Goal: Task Accomplishment & Management: Complete application form

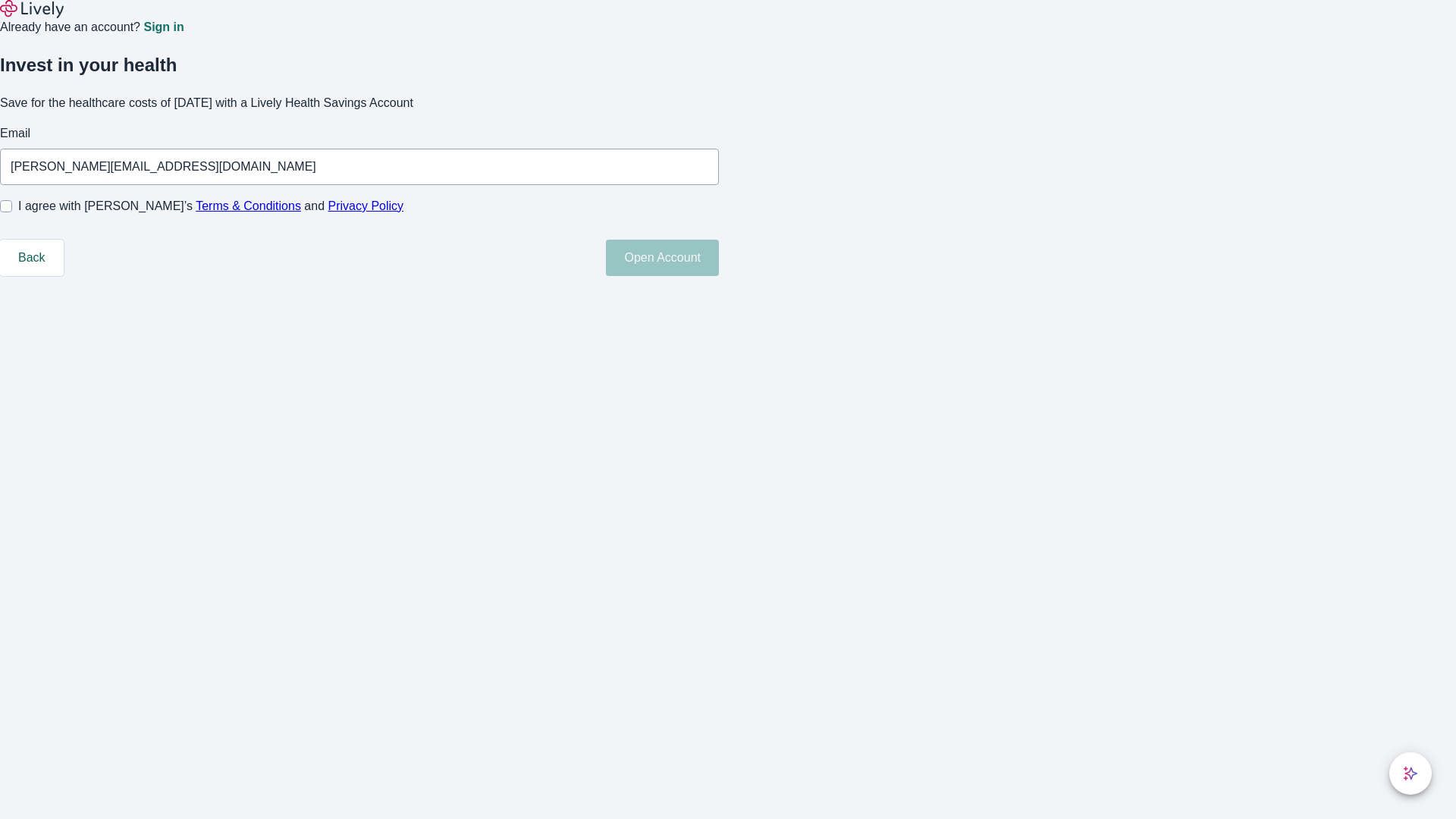
click at [12, 213] on input "I agree with Lively’s Terms & Conditions and Privacy Policy" at bounding box center [6, 206] width 12 height 12
checkbox input "true"
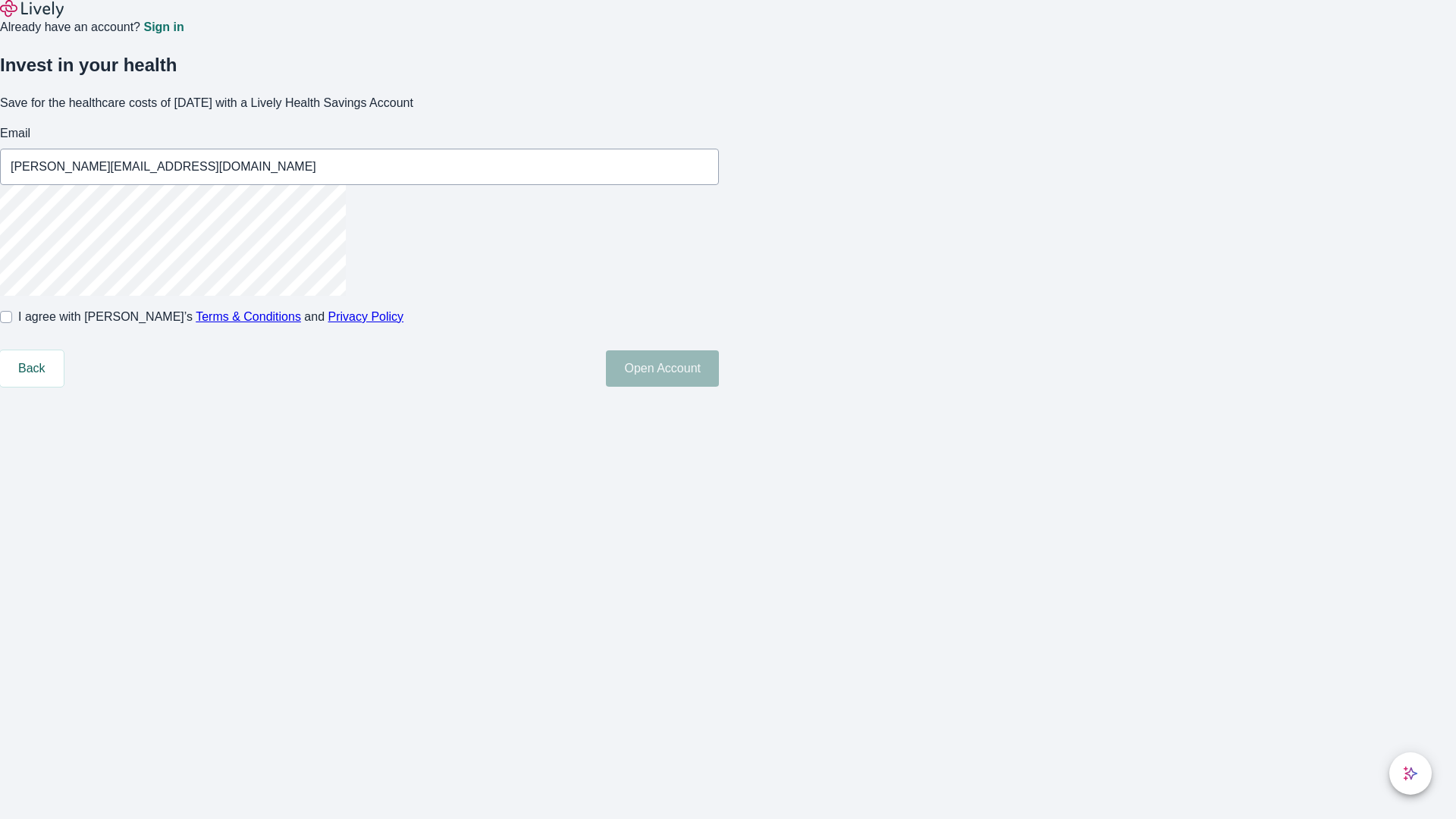
click at [719, 386] on button "Open Account" at bounding box center [662, 368] width 113 height 37
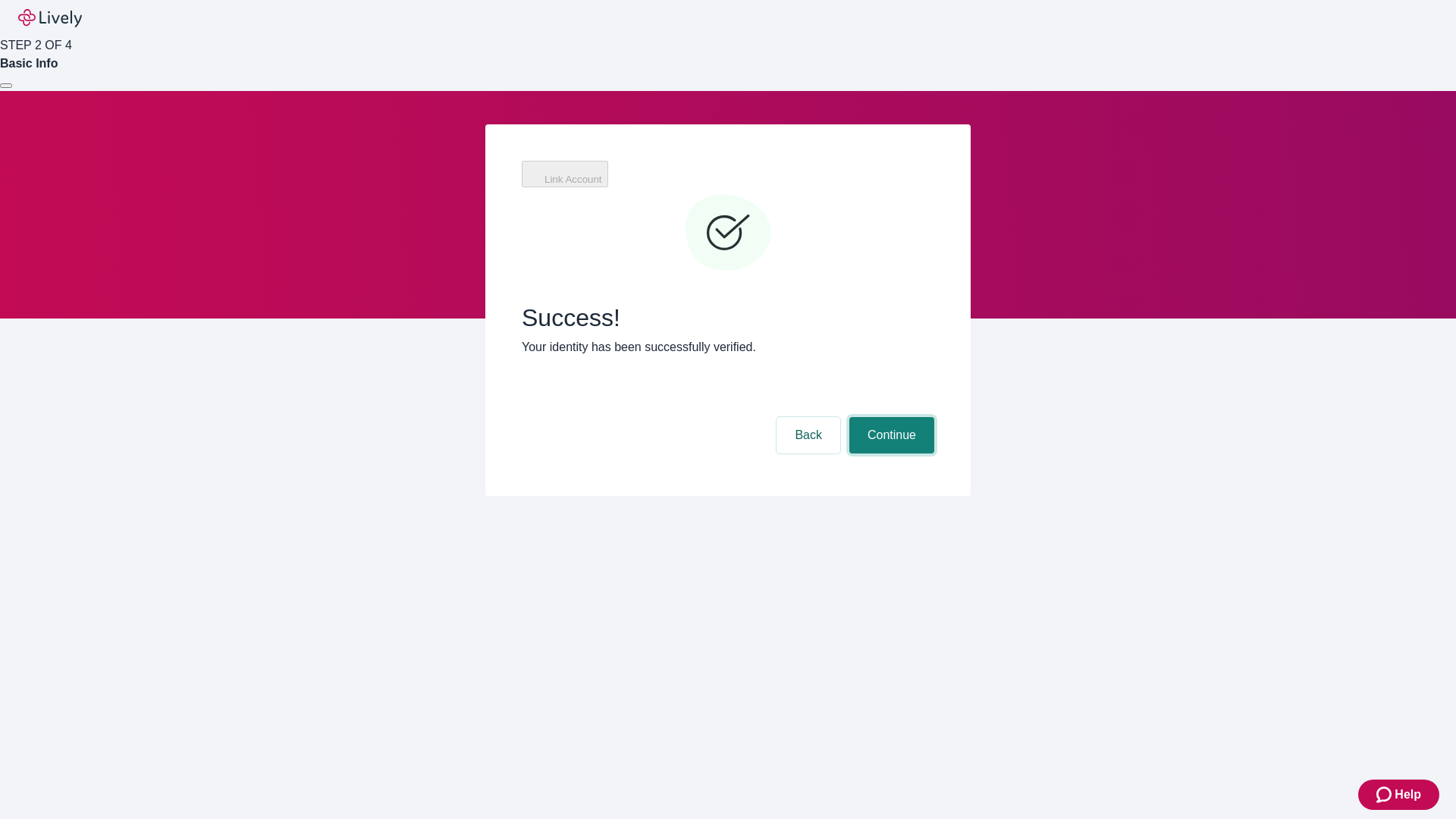
click at [889, 417] on button "Continue" at bounding box center [892, 435] width 85 height 37
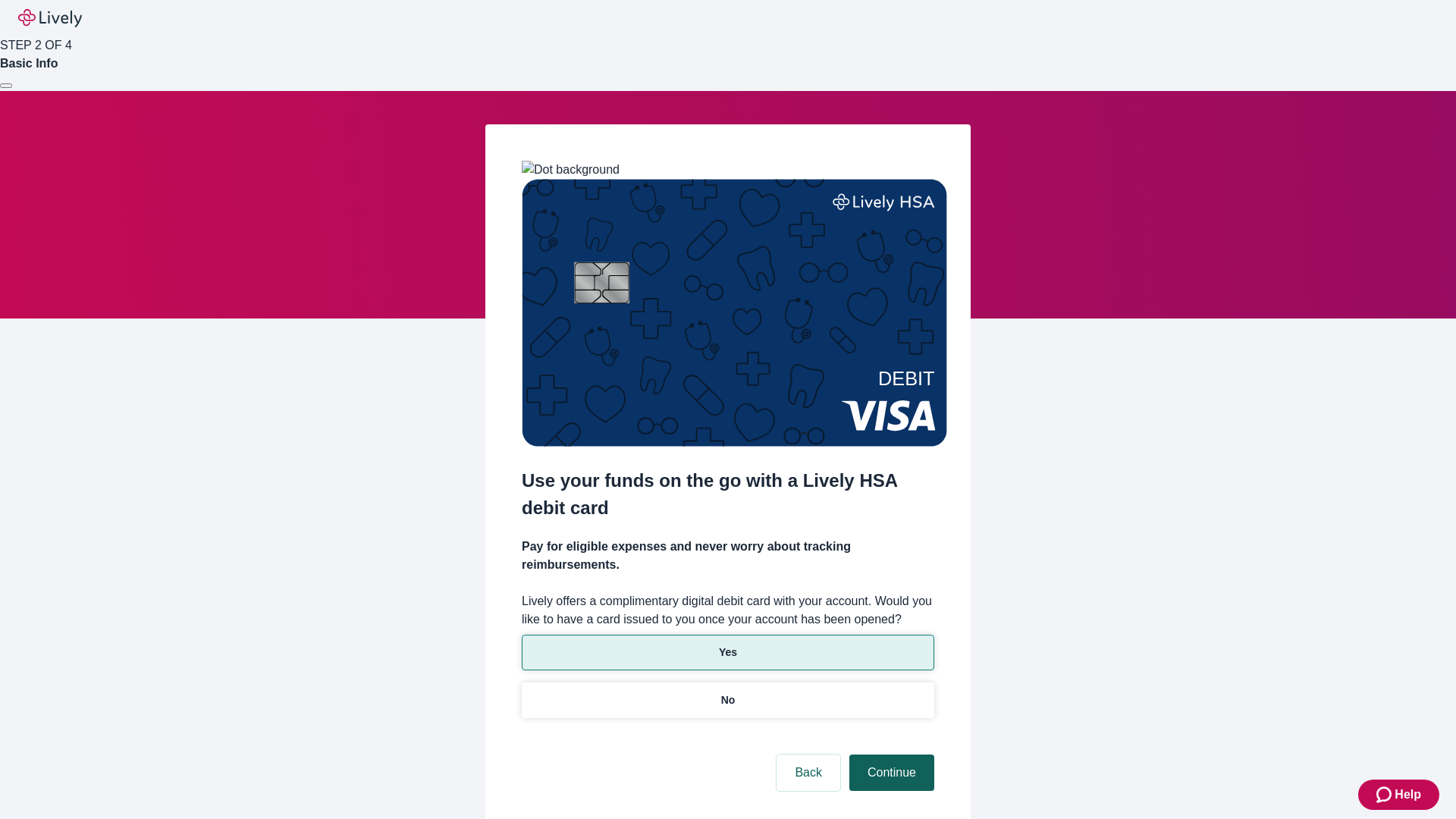
click at [728, 692] on p "No" at bounding box center [728, 700] width 14 height 16
click at [889, 754] on button "Continue" at bounding box center [892, 772] width 85 height 37
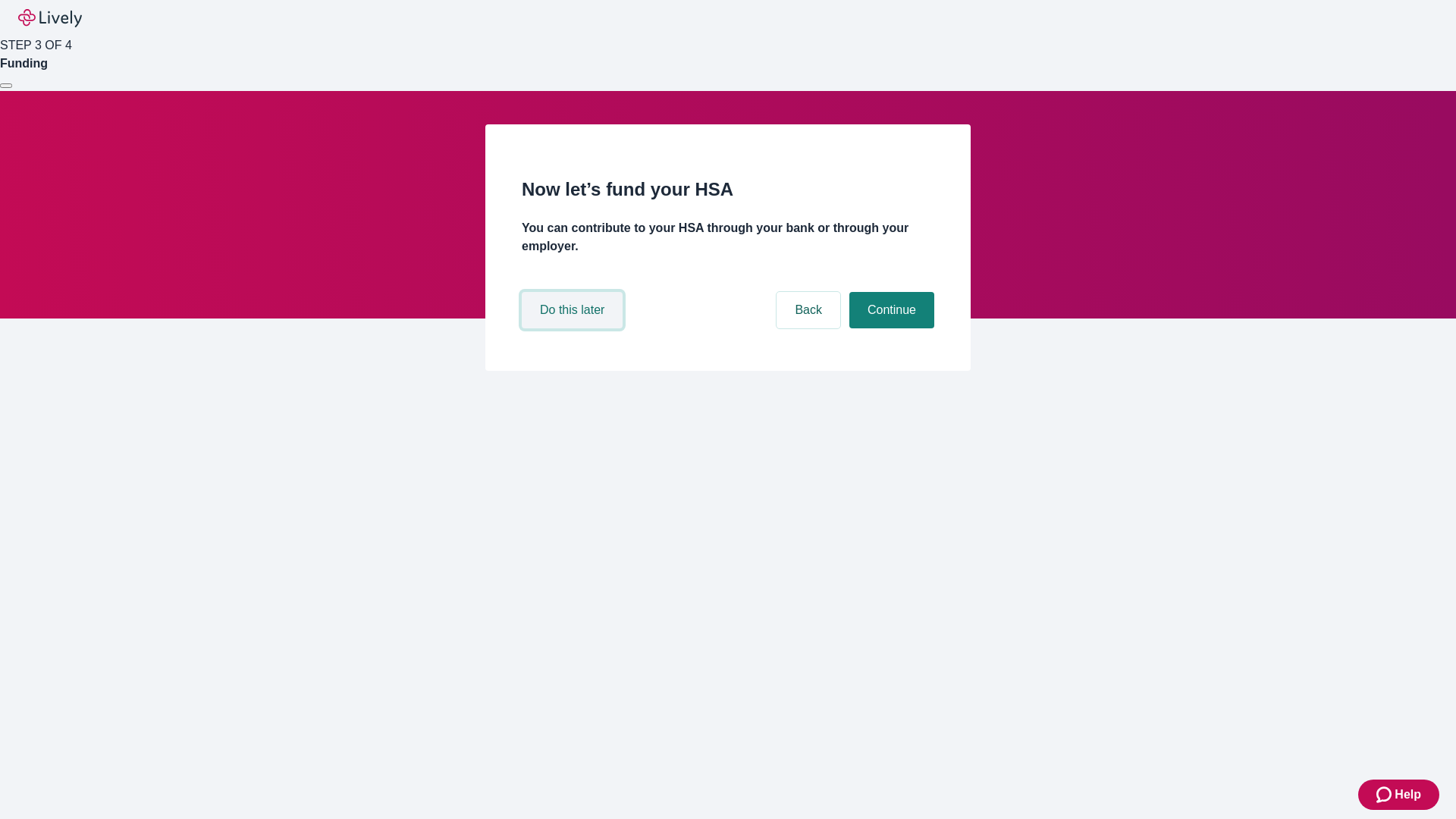
click at [574, 328] on button "Do this later" at bounding box center [572, 310] width 101 height 37
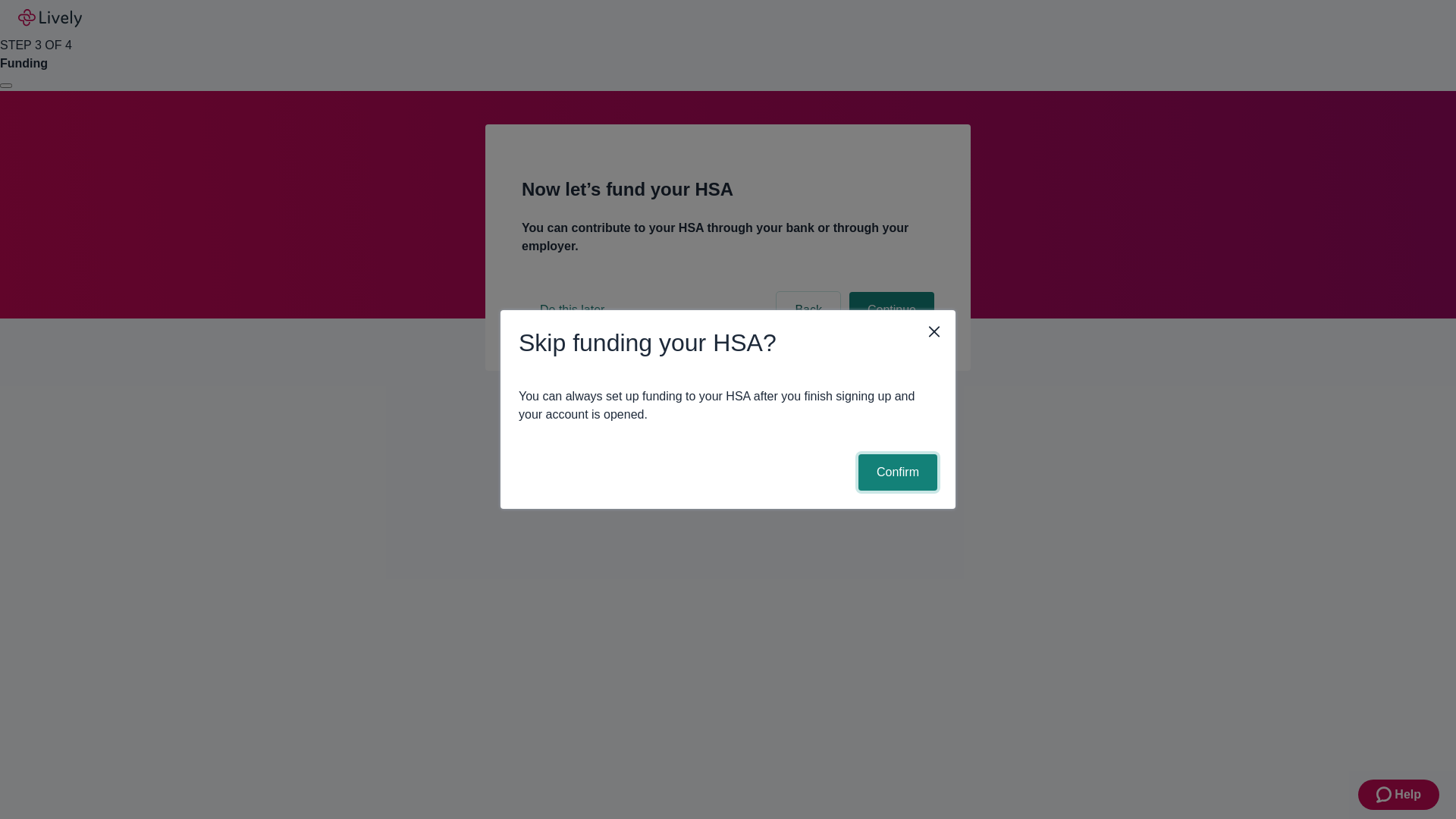
click at [896, 472] on button "Confirm" at bounding box center [897, 472] width 78 height 37
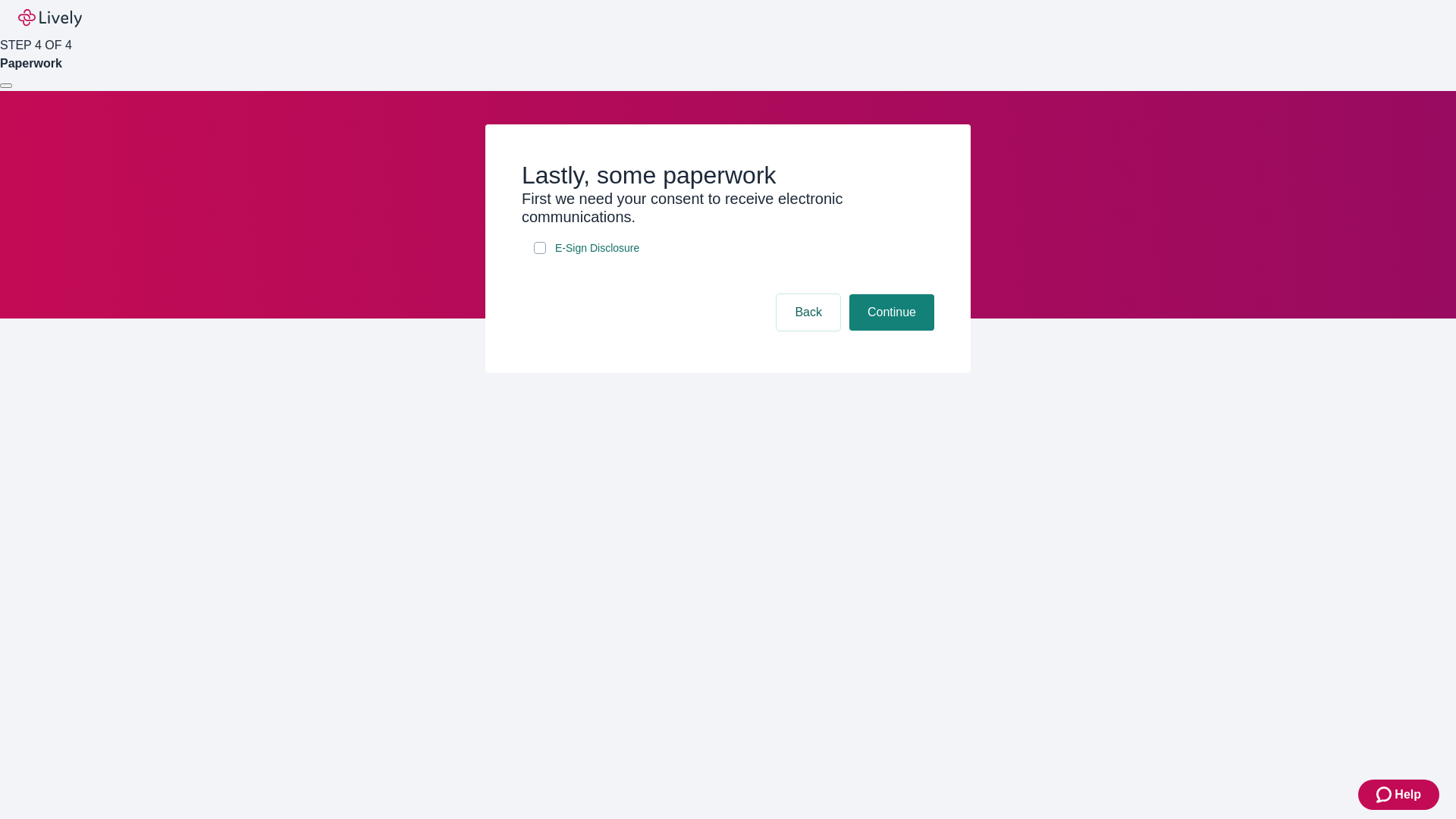
click at [540, 254] on input "E-Sign Disclosure" at bounding box center [540, 247] width 12 height 12
checkbox input "true"
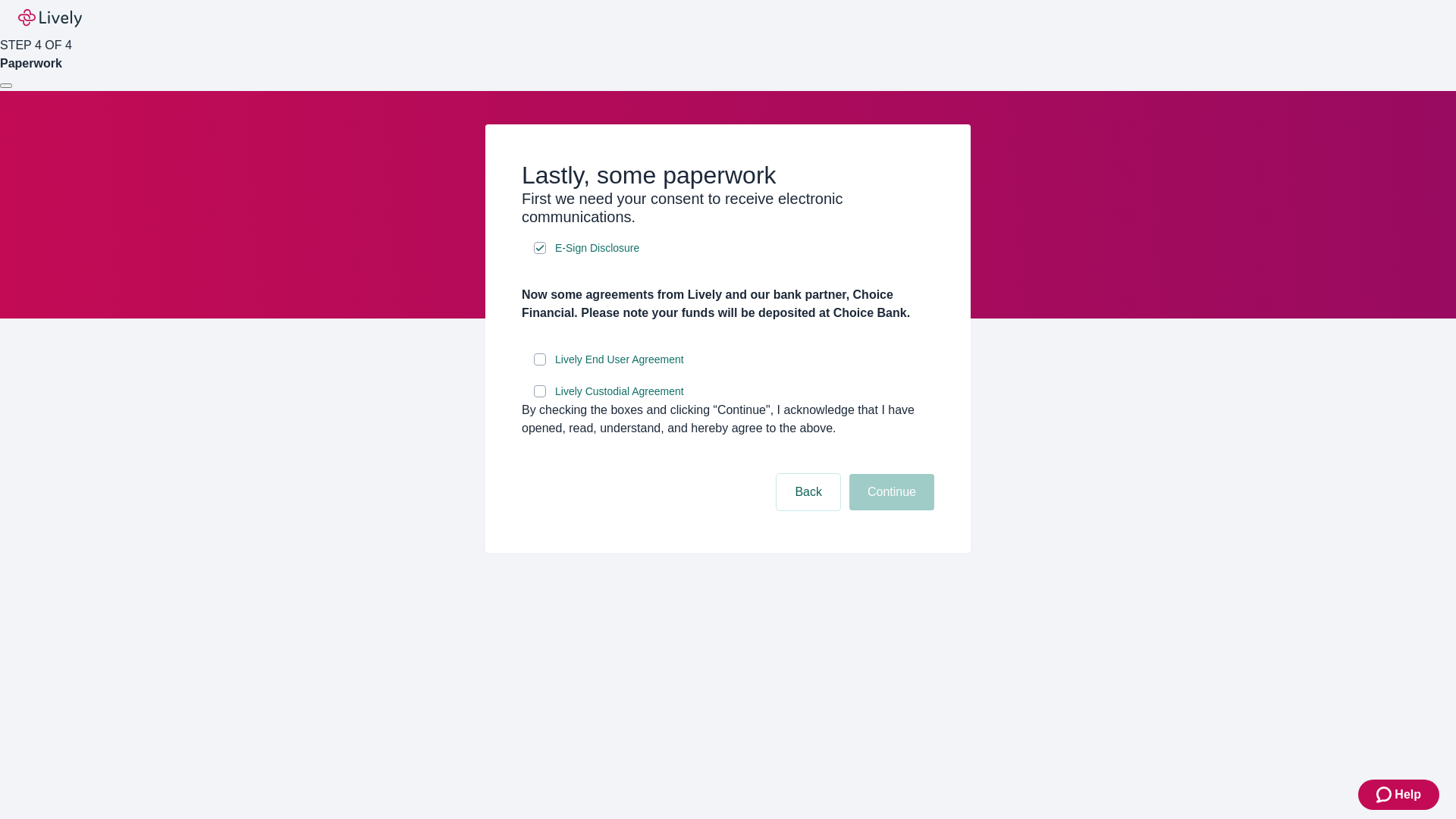
click at [540, 366] on input "Lively End User Agreement" at bounding box center [540, 359] width 12 height 12
checkbox input "true"
click at [540, 397] on input "Lively Custodial Agreement" at bounding box center [540, 391] width 12 height 12
checkbox input "true"
click at [889, 510] on button "Continue" at bounding box center [892, 492] width 85 height 37
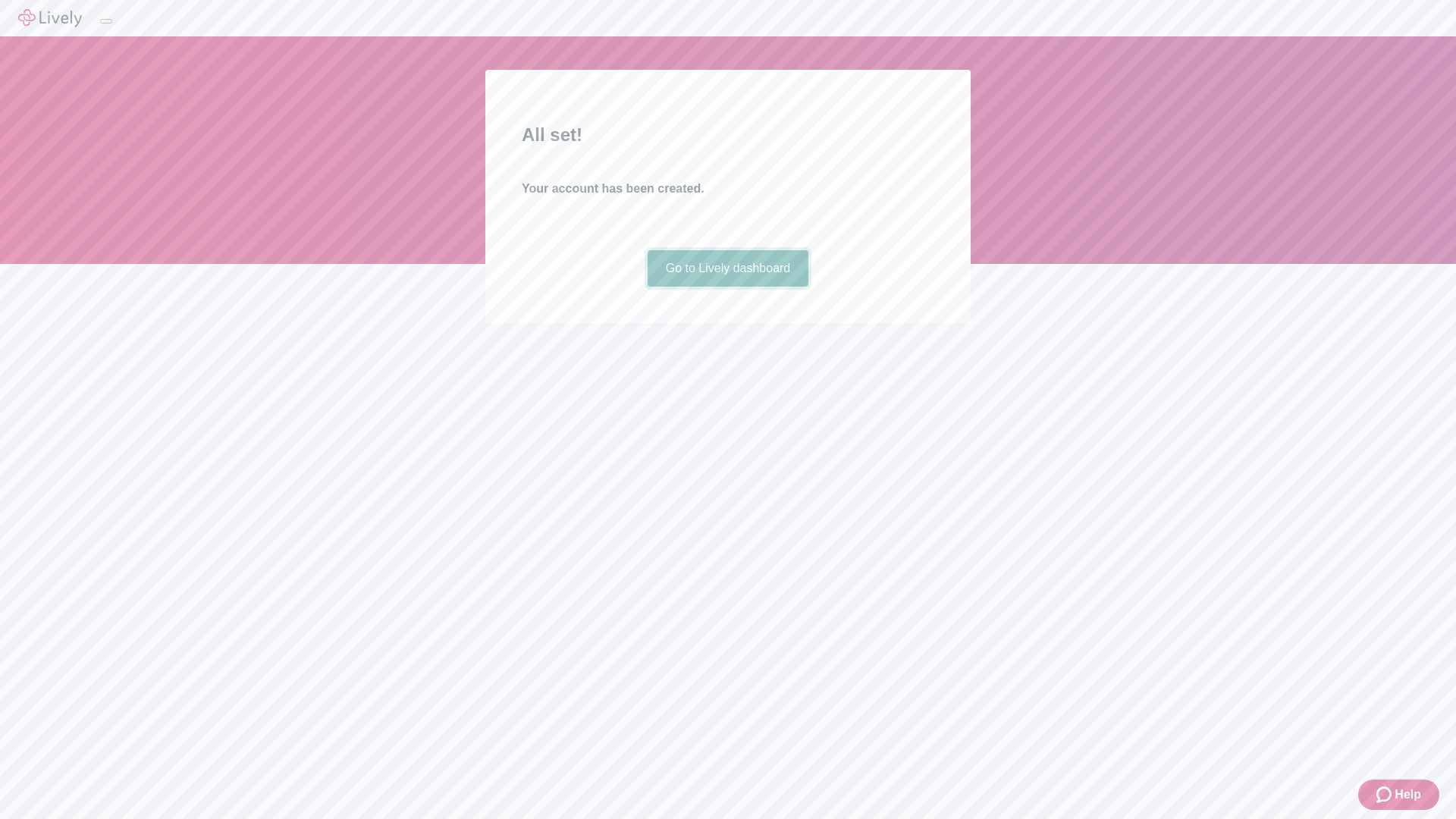
click at [728, 286] on link "Go to Lively dashboard" at bounding box center [728, 268] width 162 height 37
